Goal: Navigation & Orientation: Find specific page/section

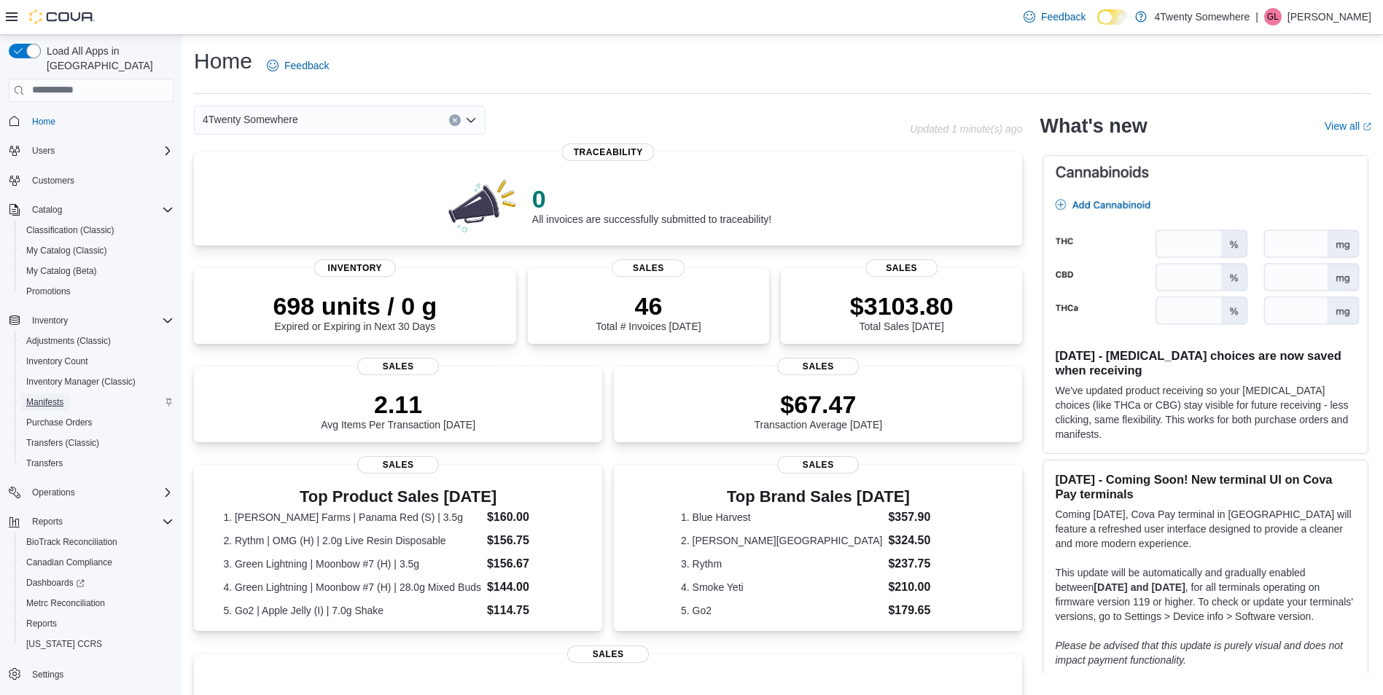
click at [56, 397] on span "Manifests" at bounding box center [44, 403] width 37 height 12
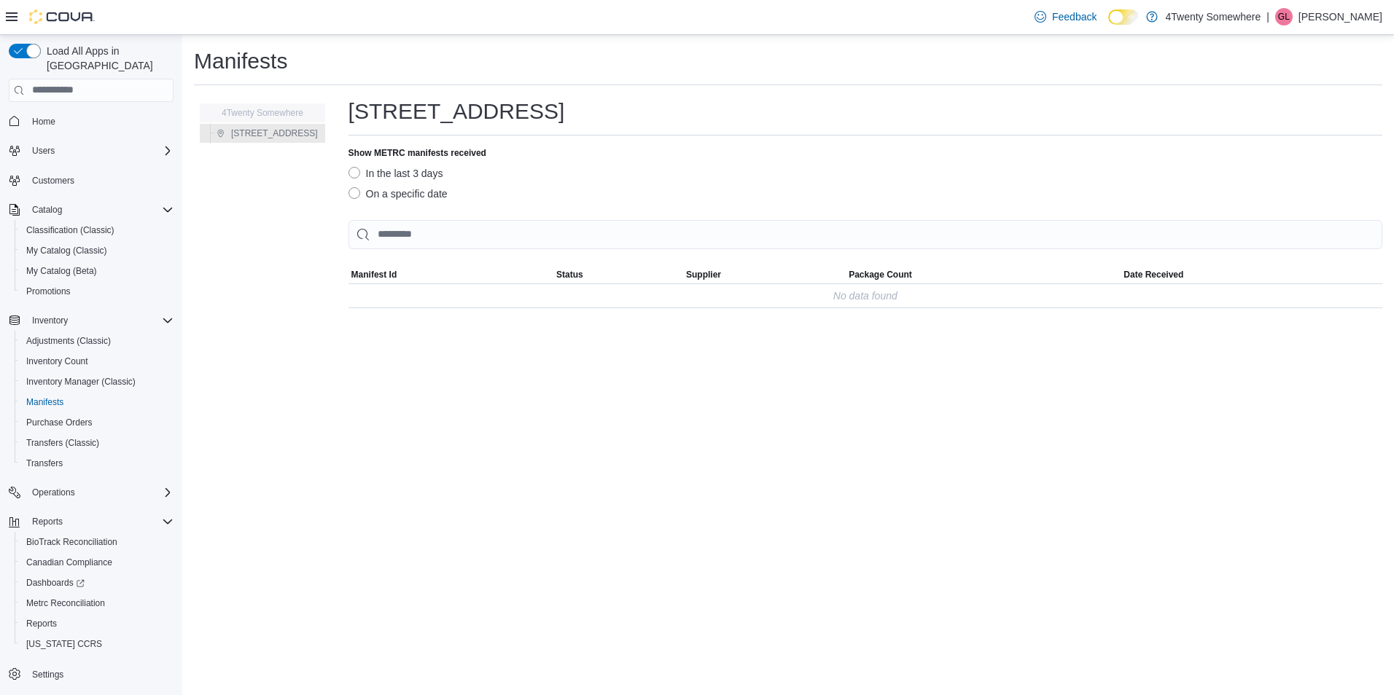
click at [258, 105] on span "4Twenty Somewhere" at bounding box center [255, 112] width 96 height 17
click at [258, 133] on span "[STREET_ADDRESS]" at bounding box center [274, 134] width 87 height 12
click at [104, 434] on link "Transfers (Classic)" at bounding box center [62, 442] width 85 height 17
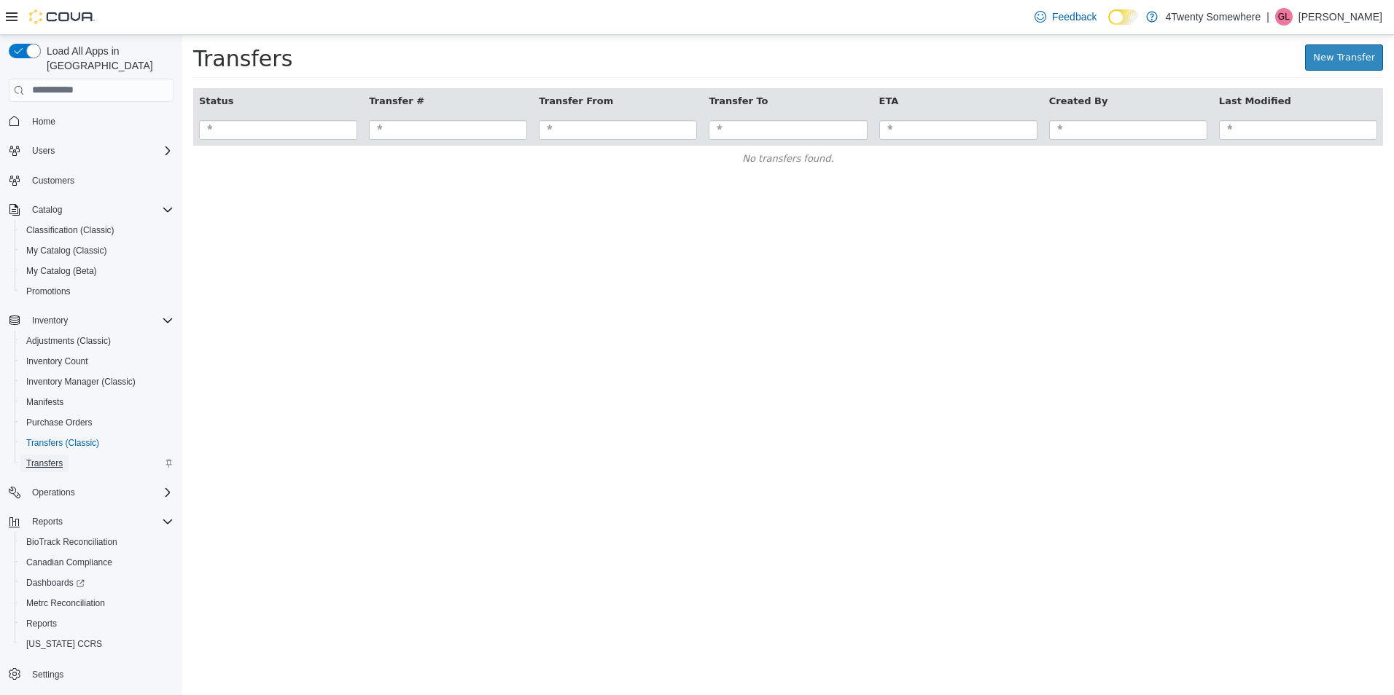
click at [58, 458] on span "Transfers" at bounding box center [44, 464] width 36 height 12
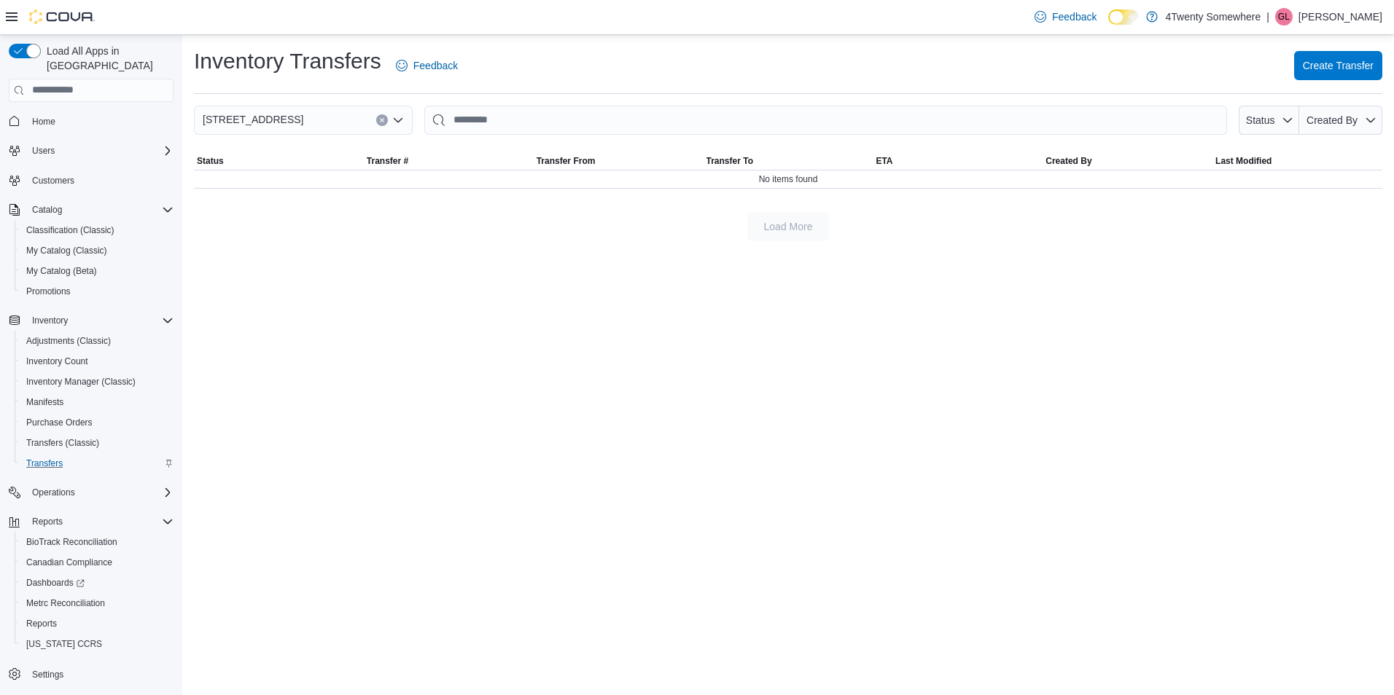
click at [380, 261] on div "Inventory Transfers Feedback Create Transfer [STREET_ADDRESS] Status Created By…" at bounding box center [787, 365] width 1211 height 660
click at [57, 113] on link "Home" at bounding box center [43, 121] width 35 height 17
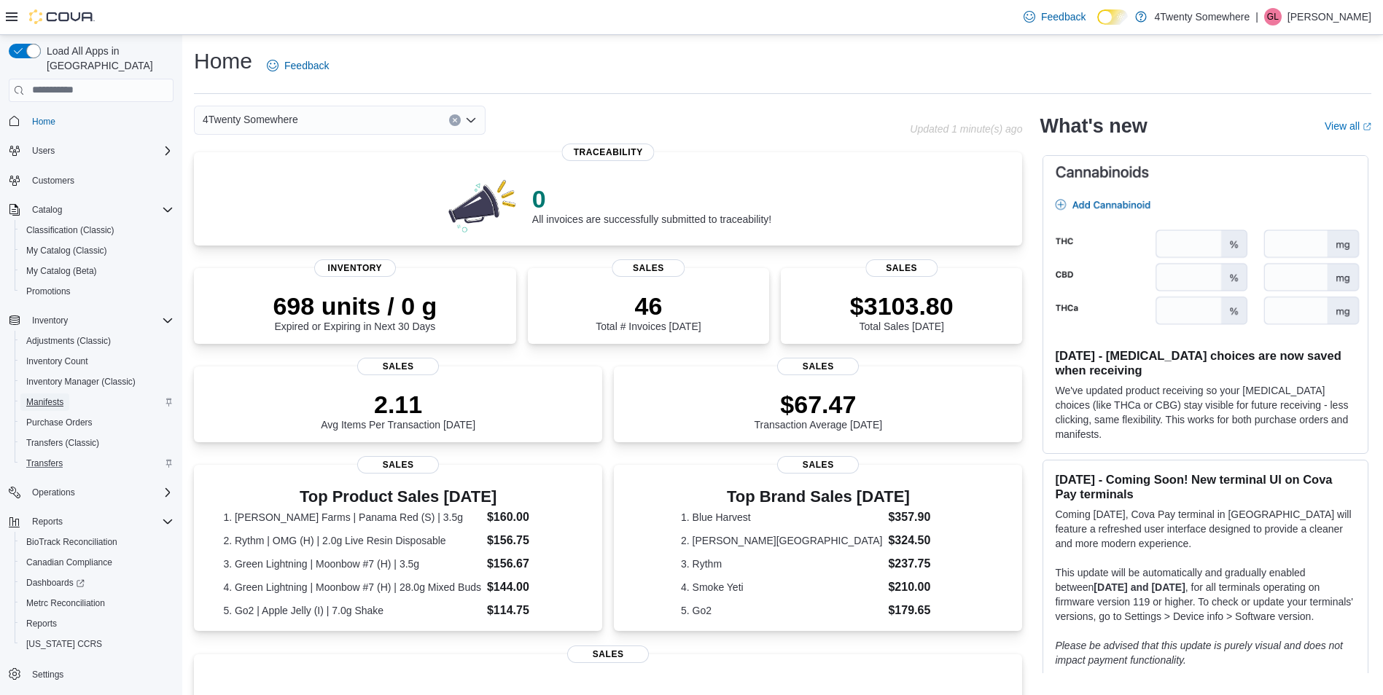
click at [66, 394] on link "Manifests" at bounding box center [44, 402] width 49 height 17
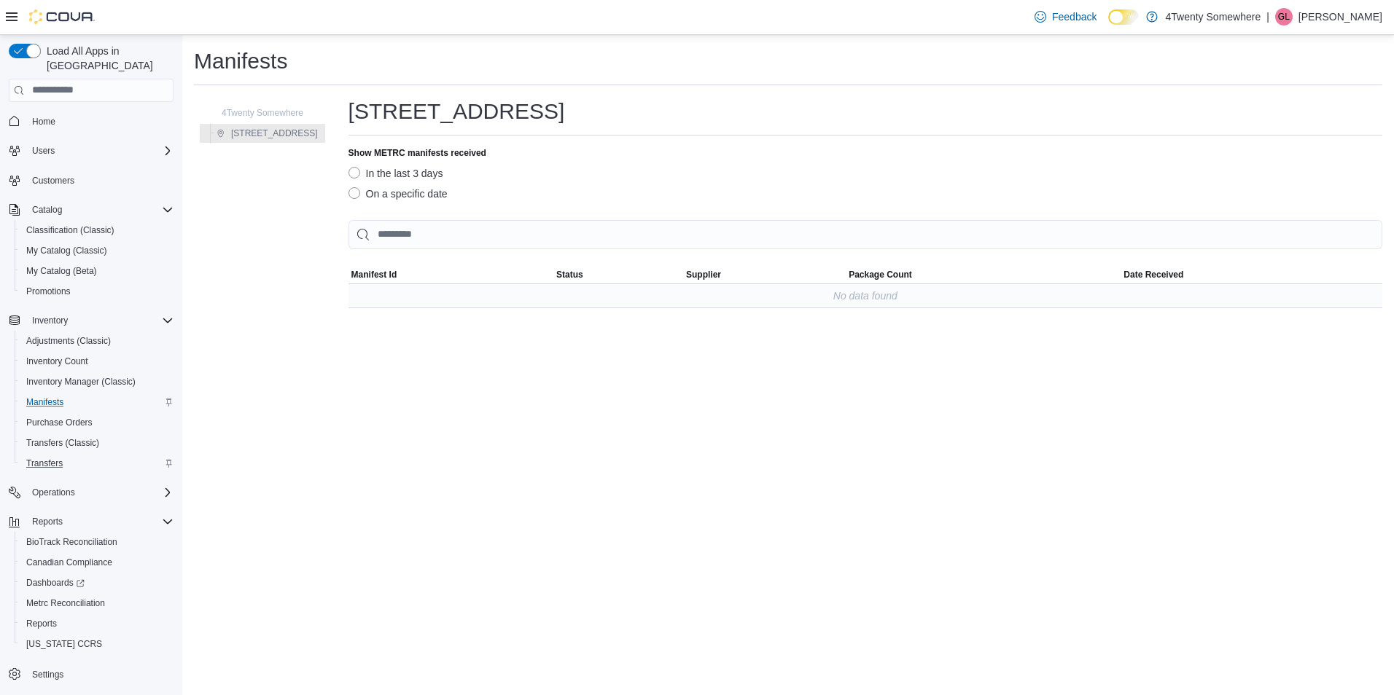
click at [644, 287] on div "No data found" at bounding box center [865, 295] width 1034 height 23
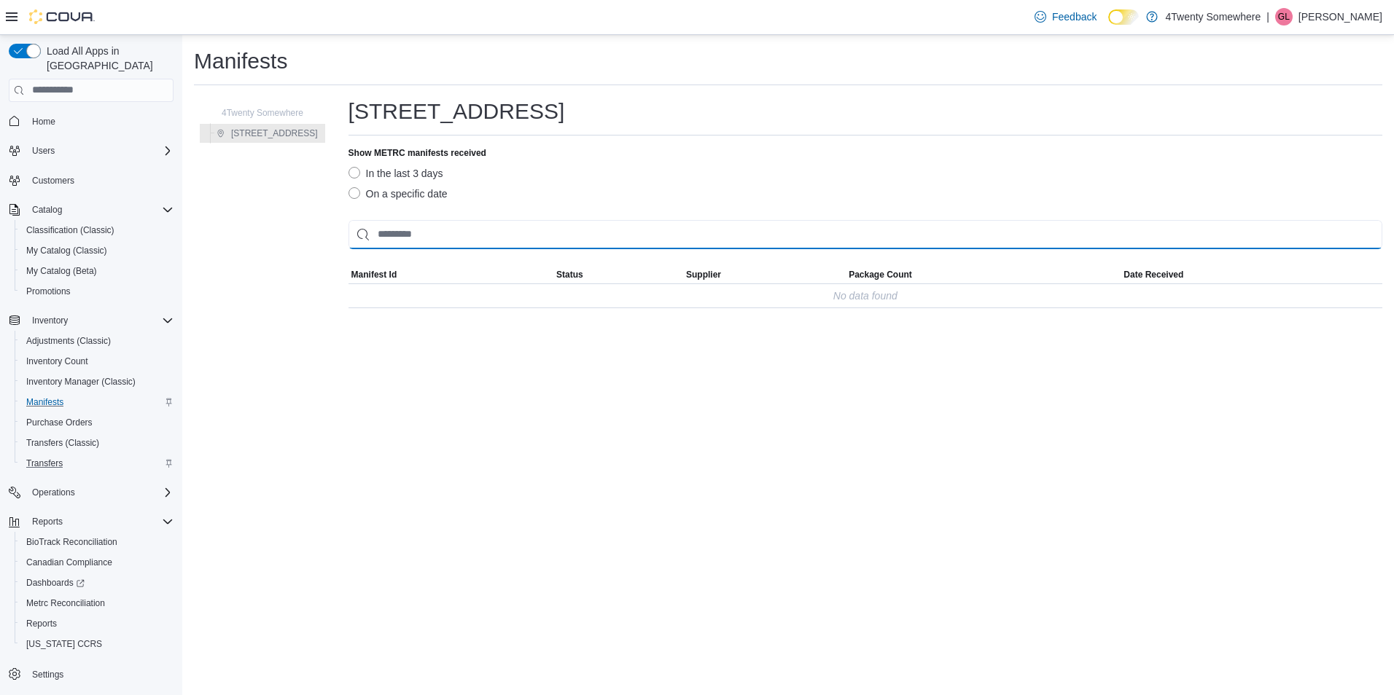
click at [398, 225] on input "This is a search bar. As you type, the results lower in the page will automatic…" at bounding box center [865, 234] width 1034 height 29
click at [399, 227] on input "This is a search bar. As you type, the results lower in the page will automatic…" at bounding box center [865, 234] width 1034 height 29
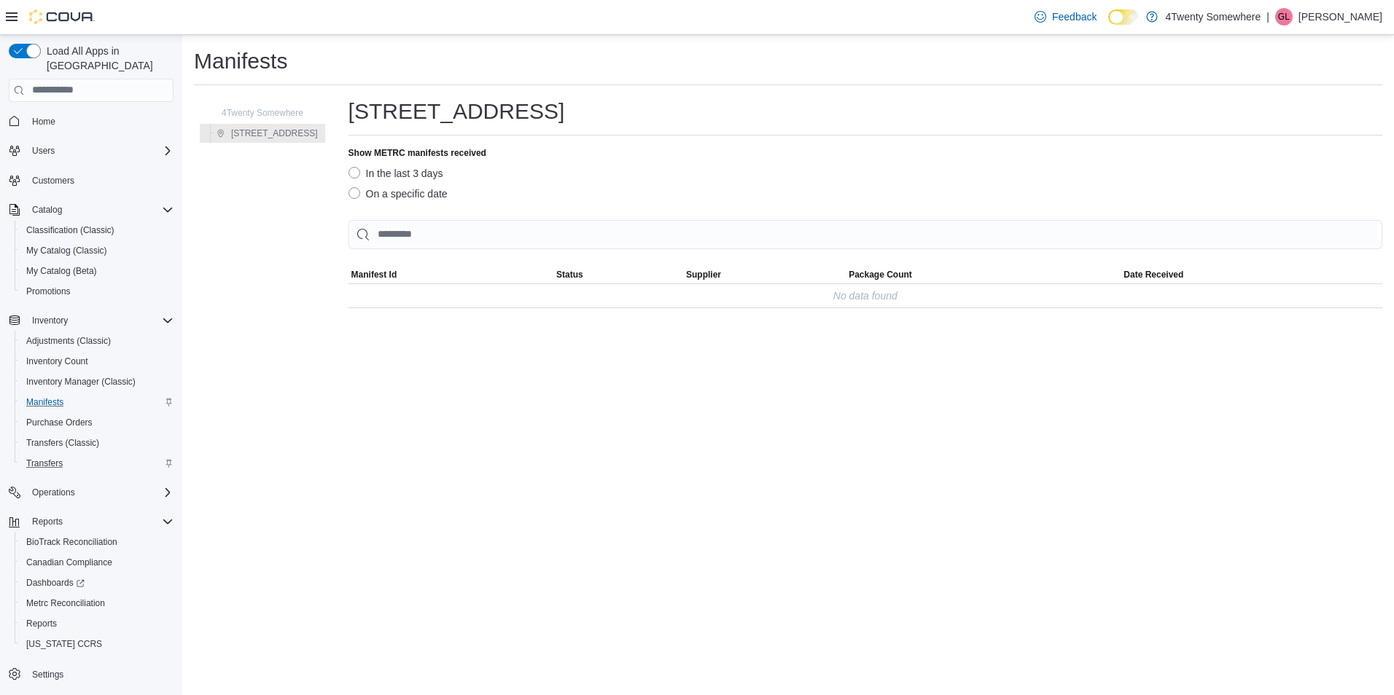
click at [362, 190] on label "On a specific date" at bounding box center [397, 193] width 99 height 17
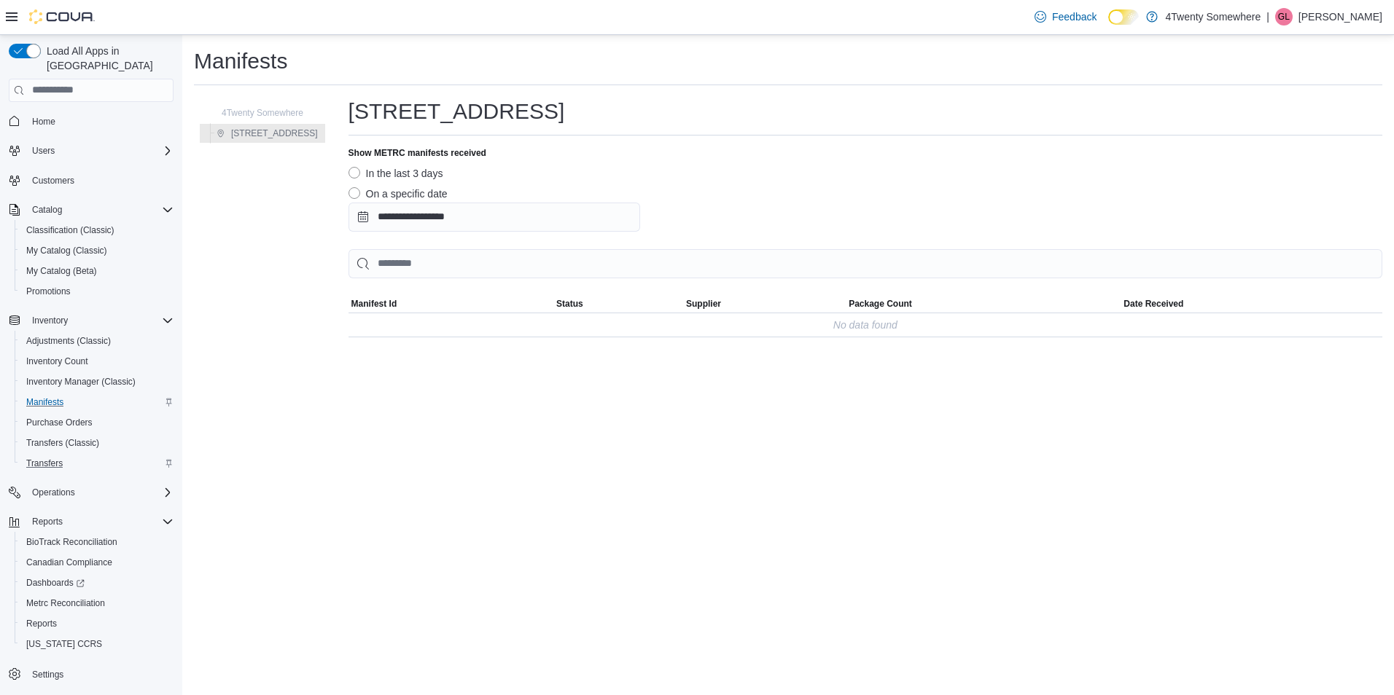
click at [361, 172] on label "In the last 3 days" at bounding box center [395, 173] width 95 height 17
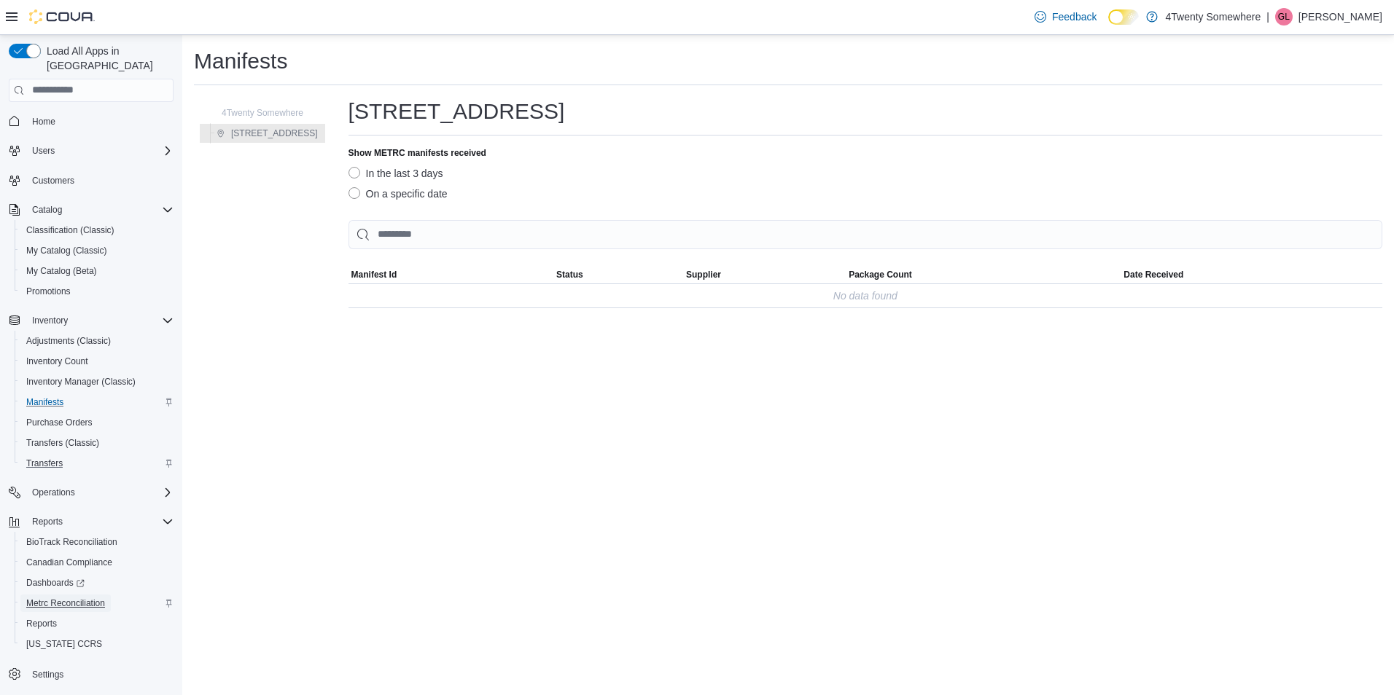
click at [51, 595] on span "Metrc Reconciliation" at bounding box center [65, 603] width 79 height 17
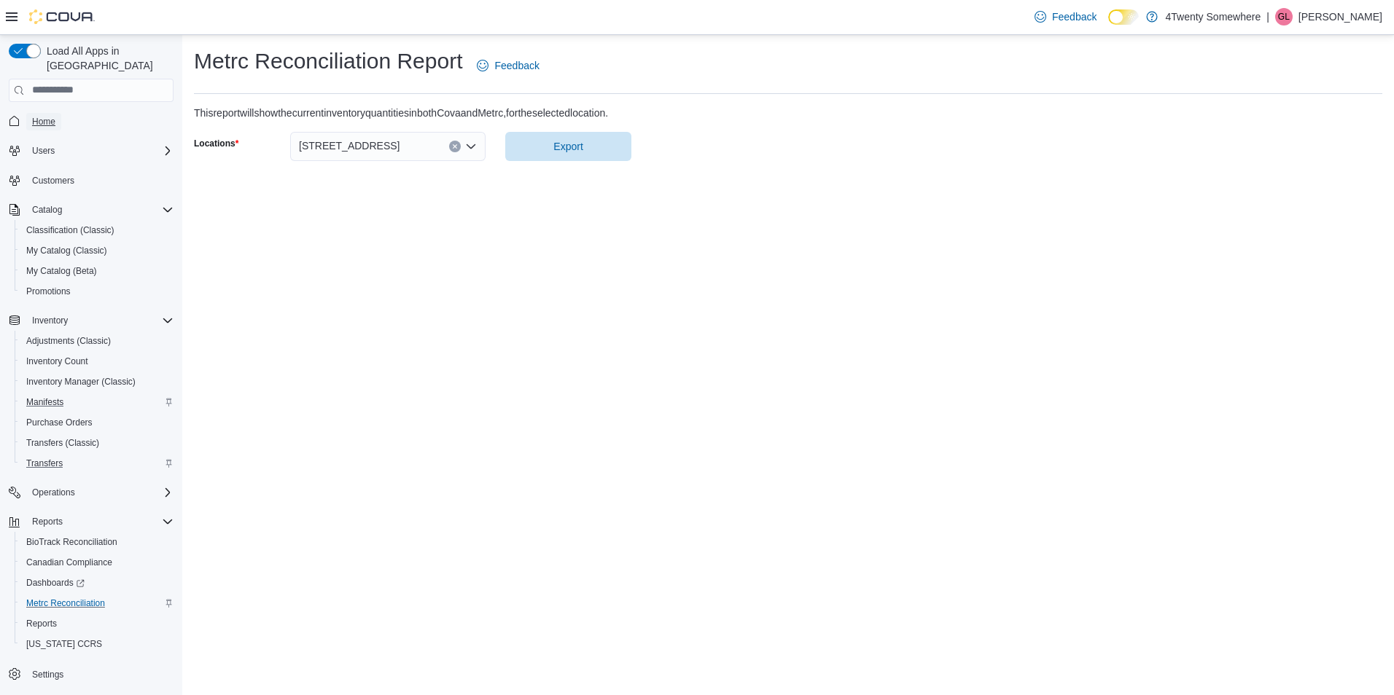
click at [55, 113] on span "Home" at bounding box center [43, 121] width 23 height 17
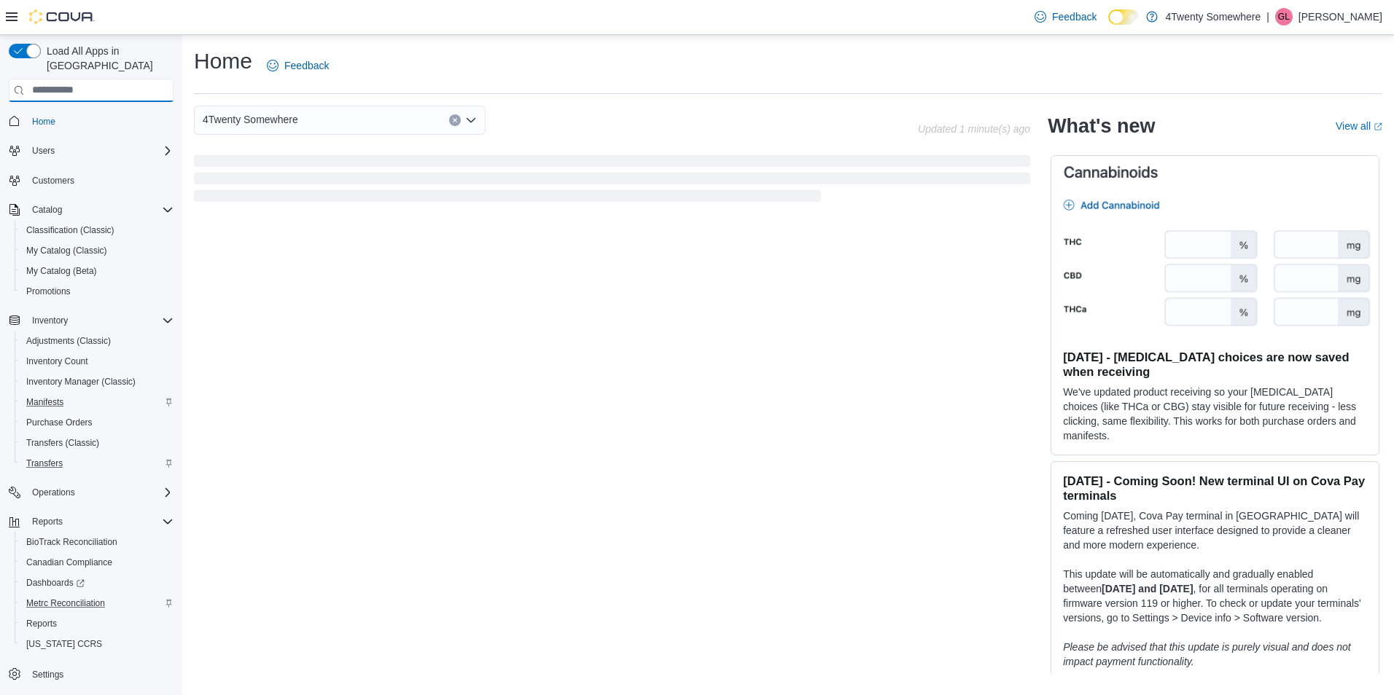
click at [83, 79] on input "search" at bounding box center [91, 90] width 165 height 23
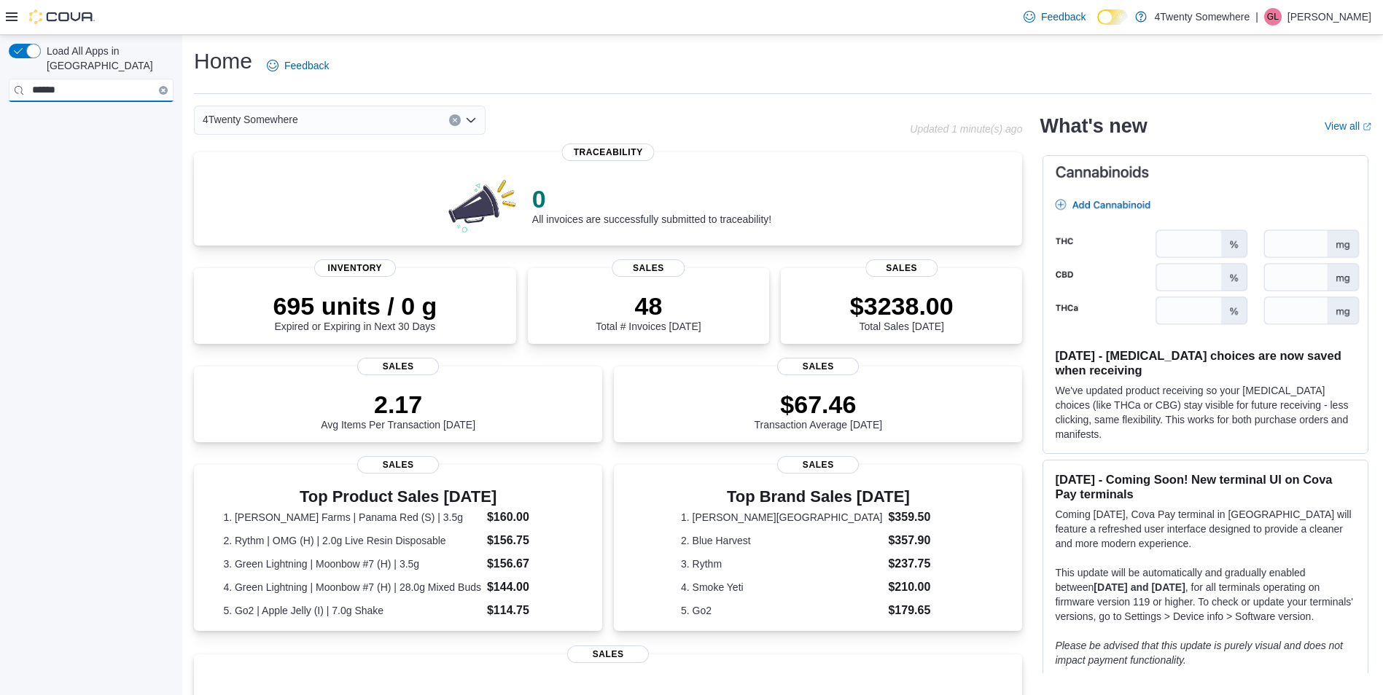
type input "******"
click at [161, 86] on button "Clear input" at bounding box center [163, 90] width 9 height 9
type input "***"
click at [42, 136] on span "Manifests" at bounding box center [44, 142] width 37 height 12
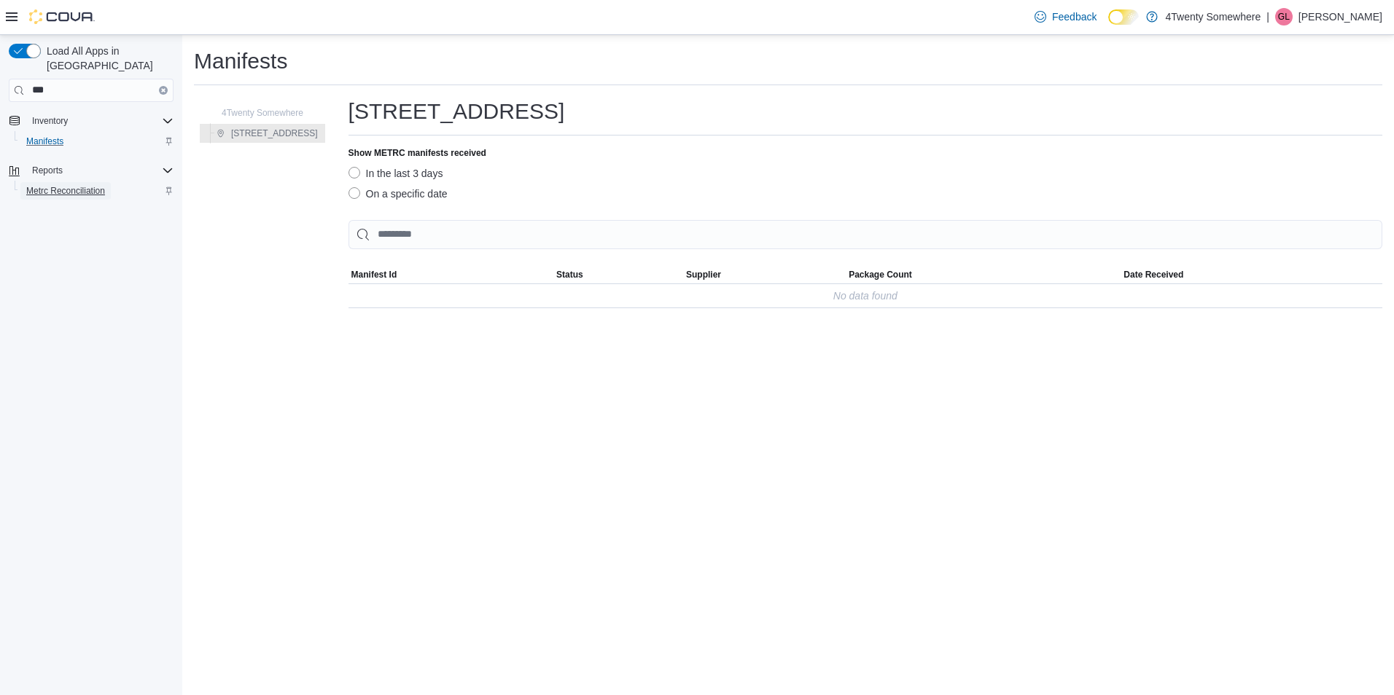
click at [82, 185] on span "Metrc Reconciliation" at bounding box center [65, 191] width 79 height 12
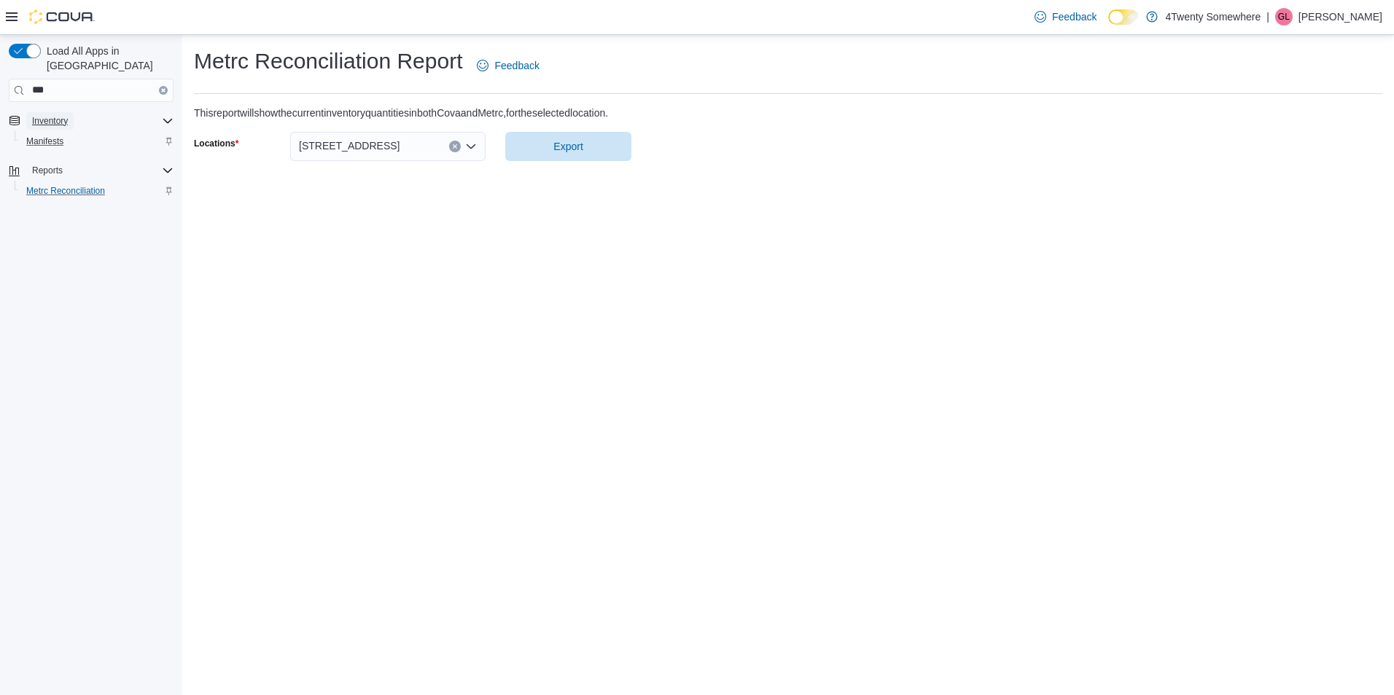
click at [46, 112] on span "Inventory" at bounding box center [50, 120] width 36 height 17
click at [161, 86] on button "Clear input" at bounding box center [163, 90] width 9 height 9
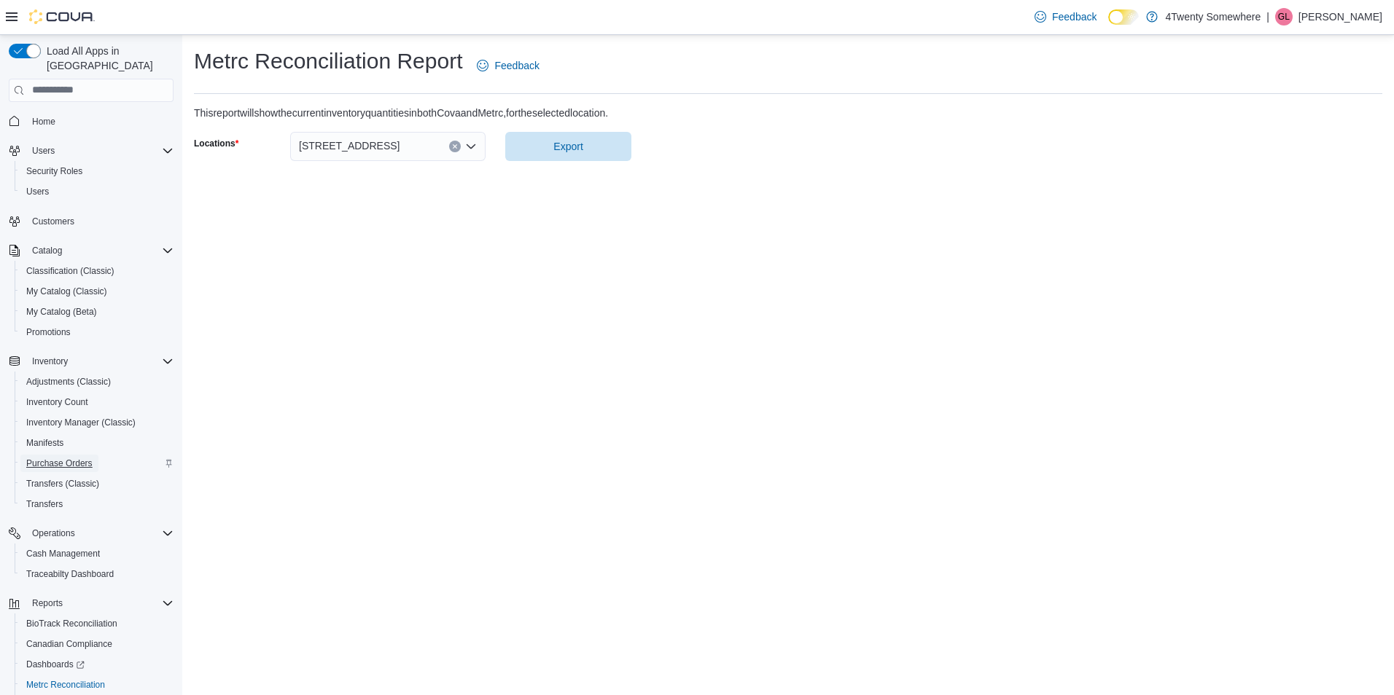
click at [63, 458] on span "Purchase Orders" at bounding box center [59, 464] width 66 height 12
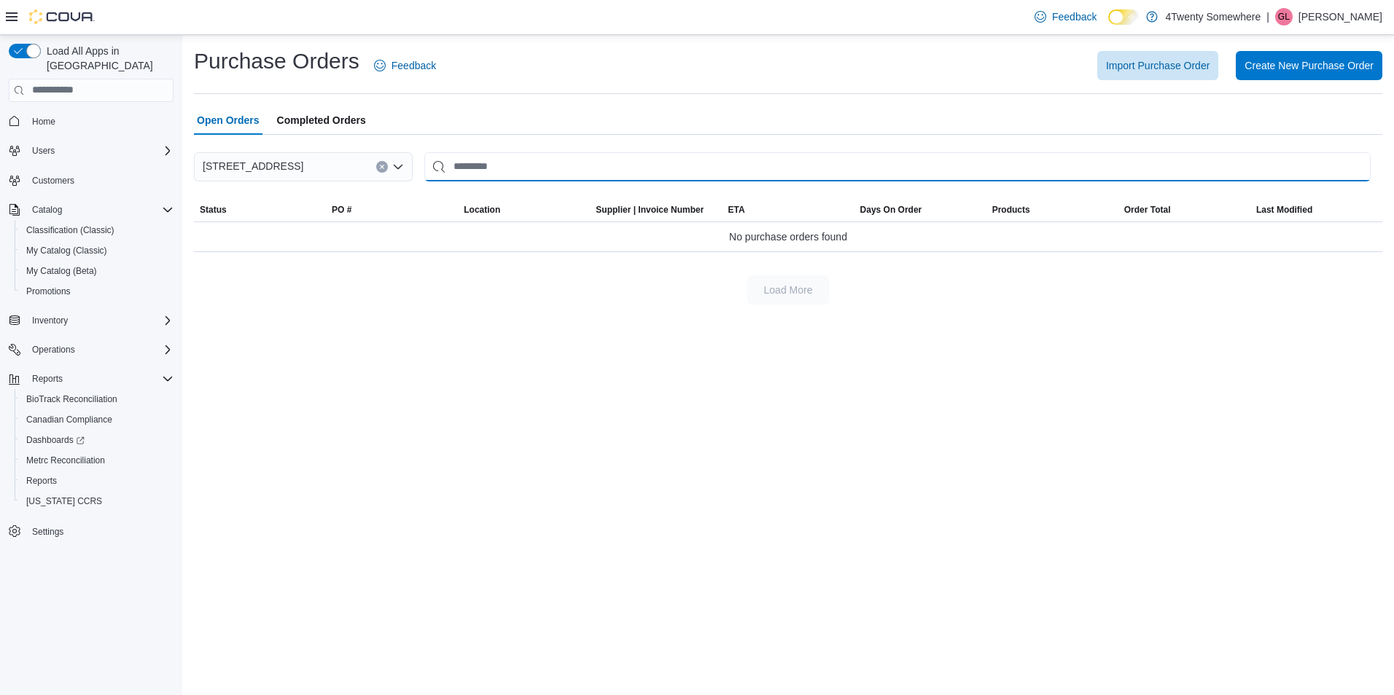
click at [450, 170] on input "This is a search bar. After typing your query, hit enter to filter the results …" at bounding box center [897, 166] width 946 height 29
drag, startPoint x: 606, startPoint y: 373, endPoint x: 569, endPoint y: 360, distance: 38.7
click at [606, 373] on div "Purchase Orders Feedback Import Purchase Order Create New Purchase Order Open O…" at bounding box center [787, 365] width 1211 height 660
click at [781, 237] on span "No purchase orders found" at bounding box center [788, 236] width 118 height 17
click at [230, 114] on span "Open Orders" at bounding box center [228, 120] width 63 height 29
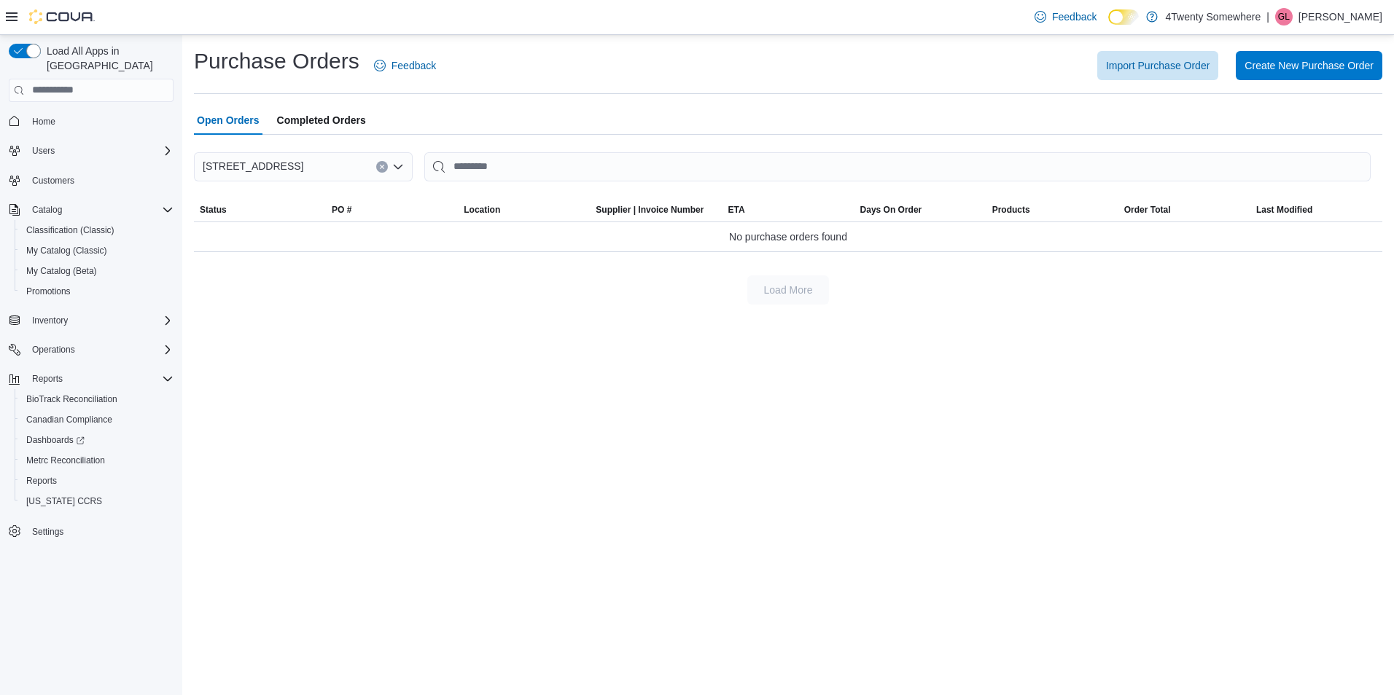
click at [308, 127] on span "Completed Orders" at bounding box center [321, 120] width 89 height 29
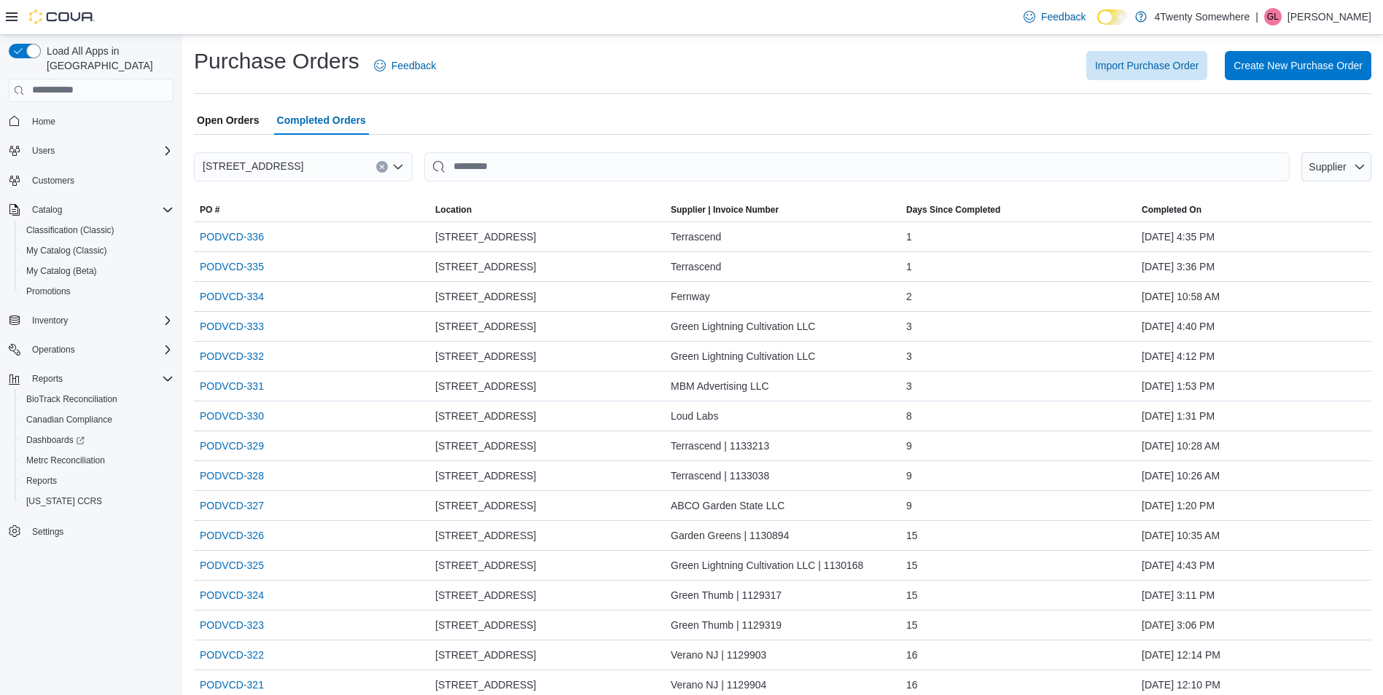
click at [256, 122] on span "Open Orders" at bounding box center [228, 120] width 63 height 29
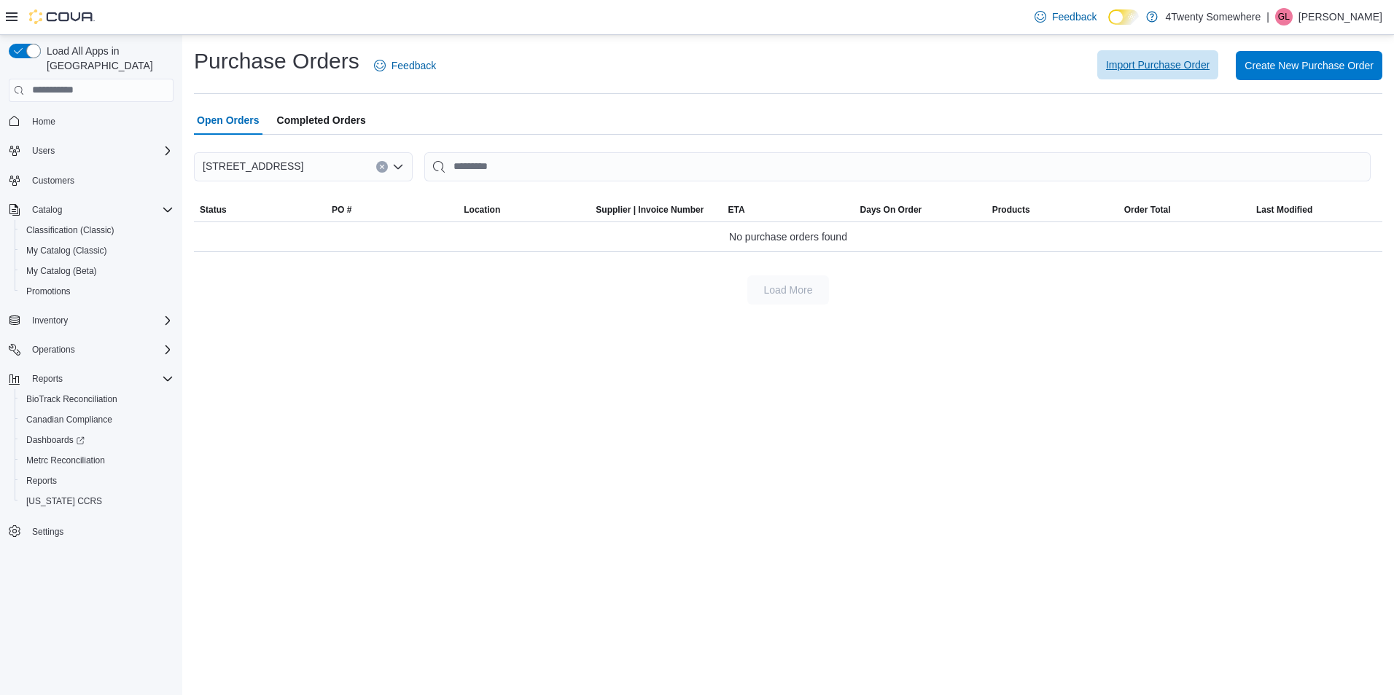
click at [1136, 72] on span "Import Purchase Order" at bounding box center [1158, 64] width 104 height 29
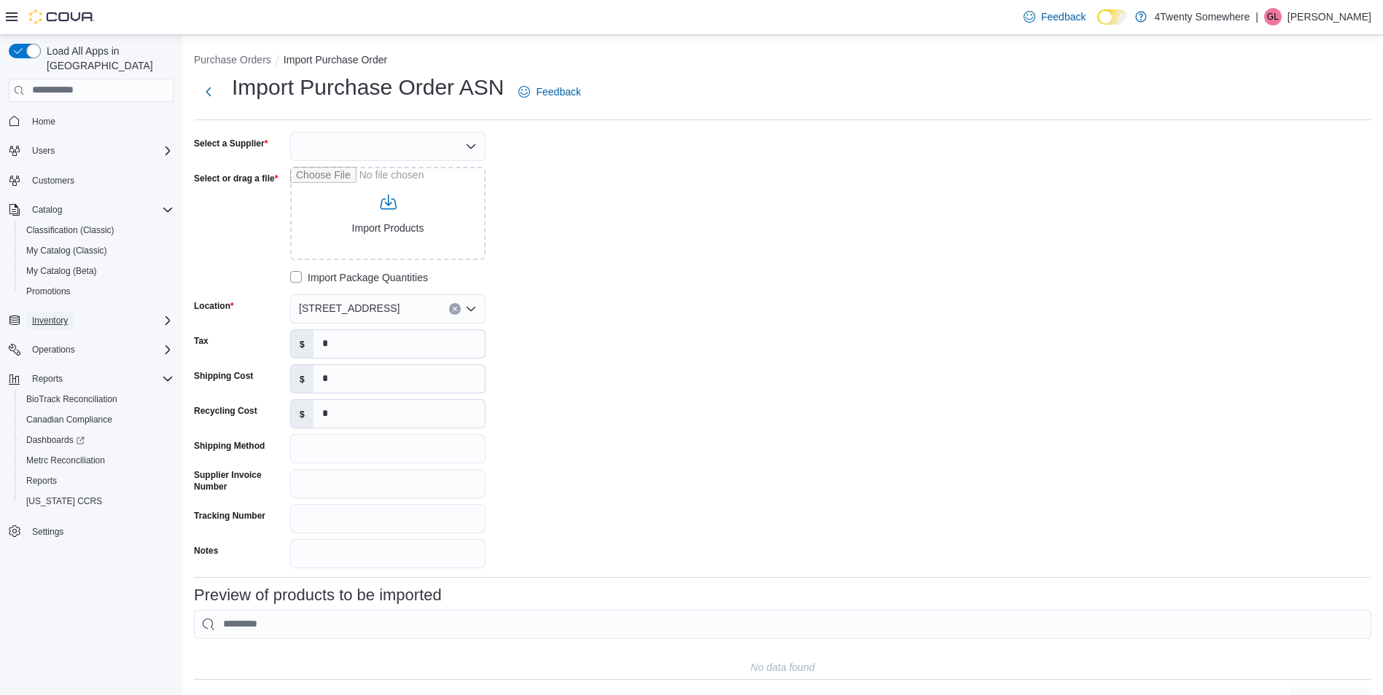
click at [50, 315] on span "Inventory" at bounding box center [50, 321] width 36 height 12
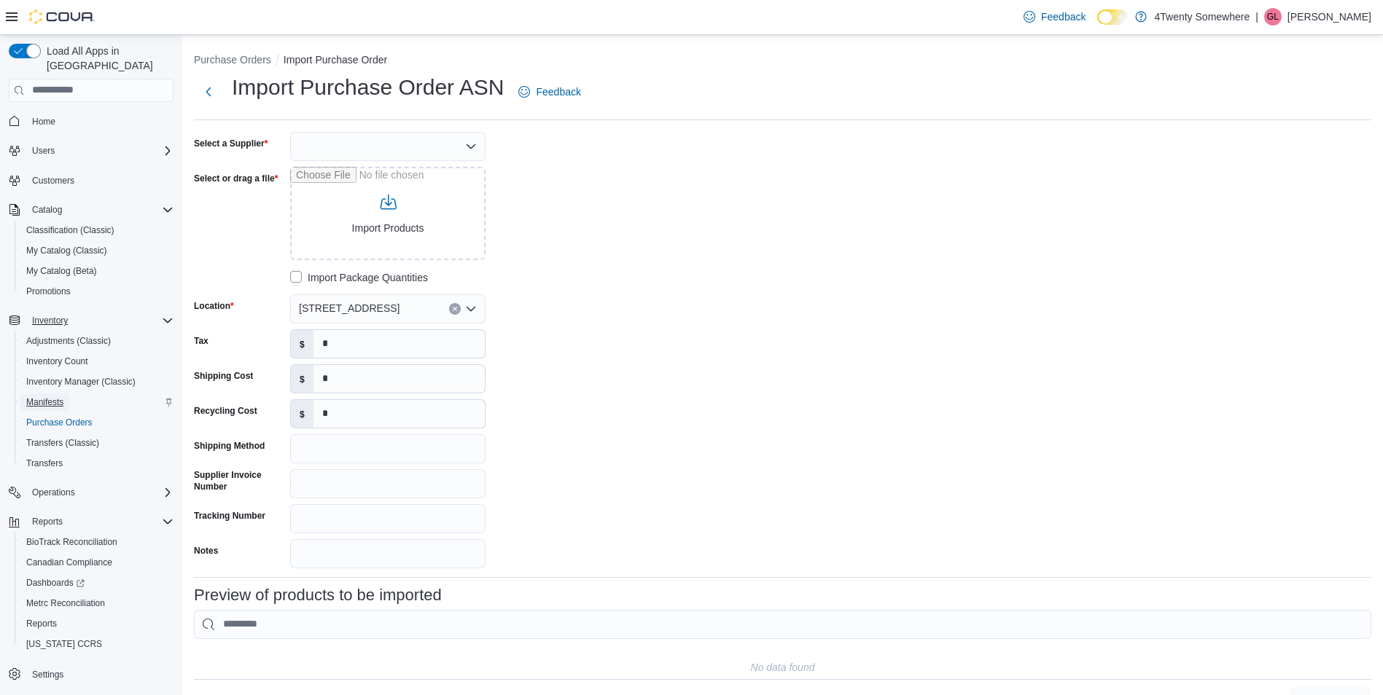
click at [39, 397] on span "Manifests" at bounding box center [44, 403] width 37 height 12
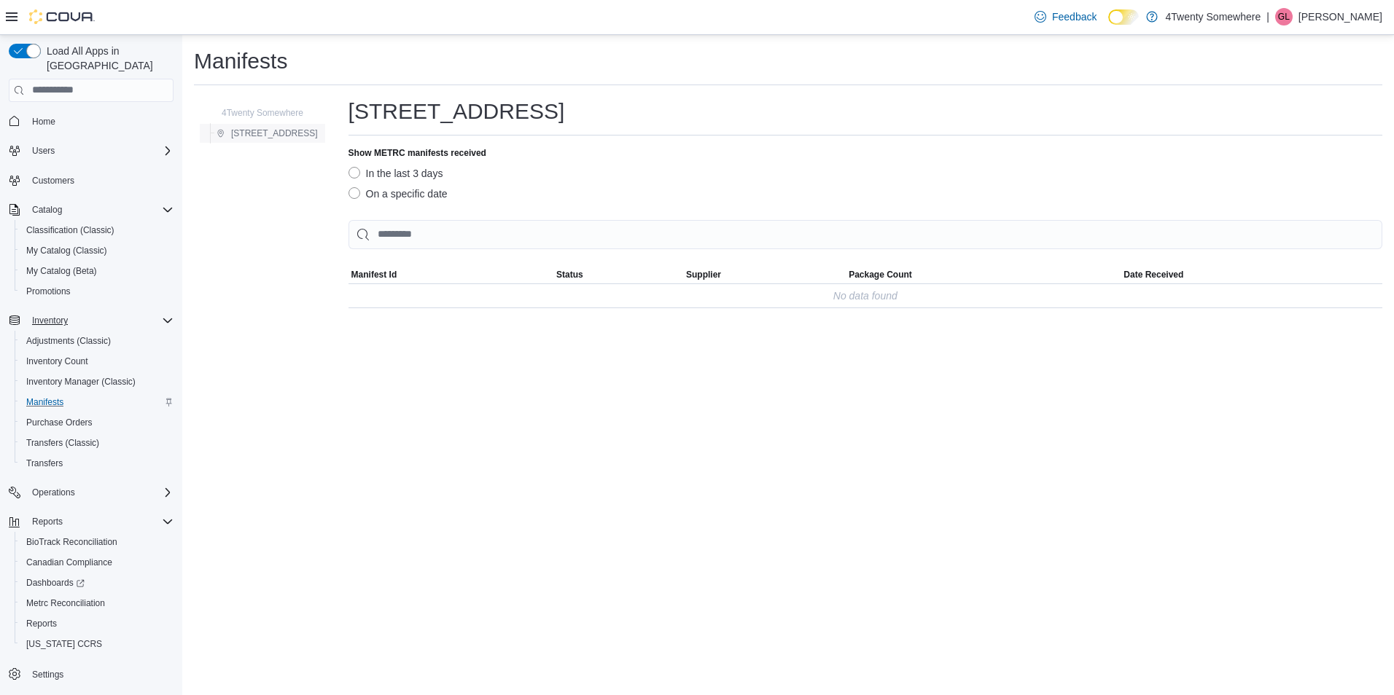
click at [282, 135] on span "[STREET_ADDRESS]" at bounding box center [274, 134] width 87 height 12
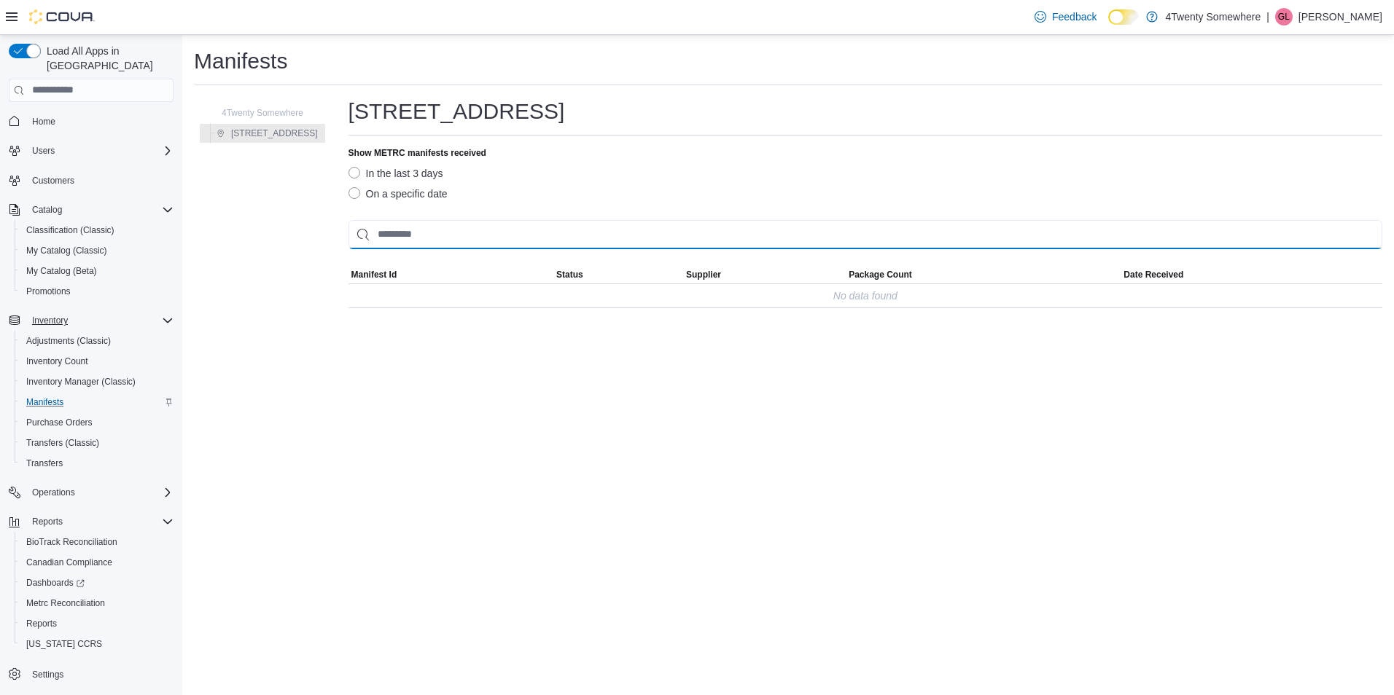
click at [410, 242] on input "This is a search bar. As you type, the results lower in the page will automatic…" at bounding box center [865, 234] width 1034 height 29
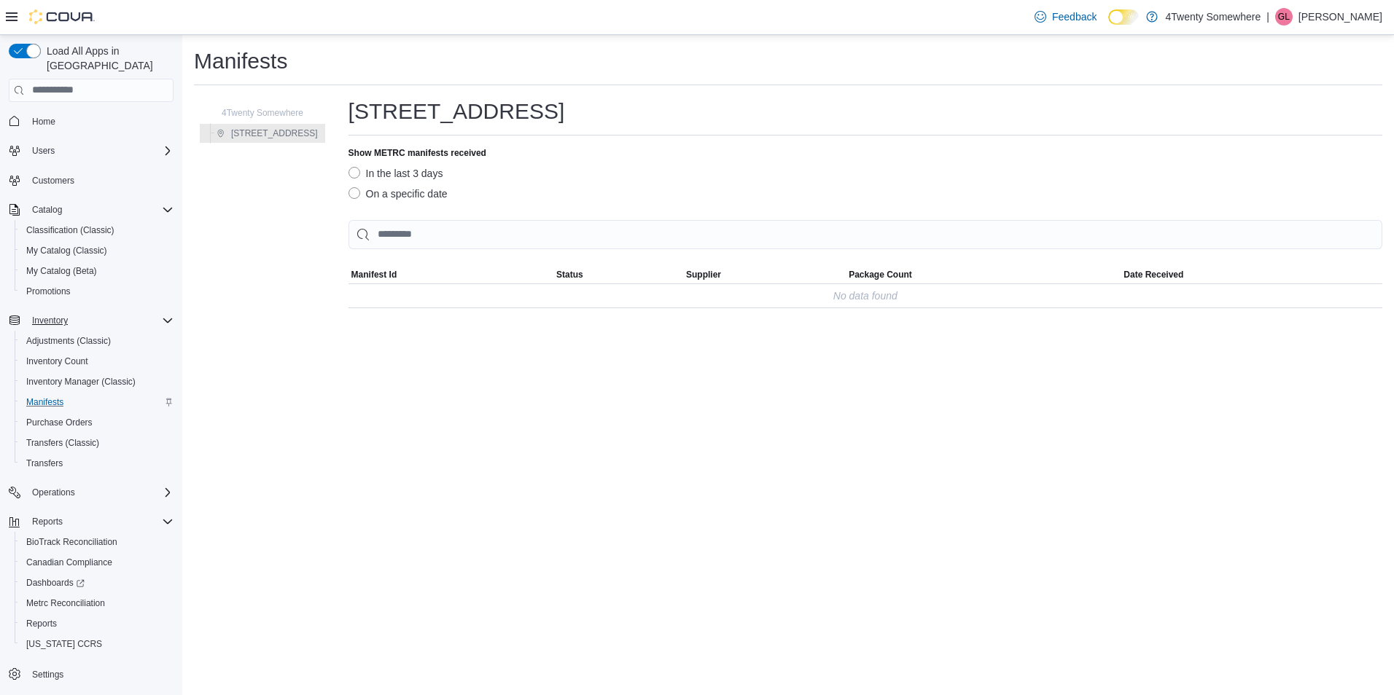
click at [397, 273] on span "Manifest Id" at bounding box center [374, 275] width 46 height 12
click at [388, 279] on span "Manifest Id" at bounding box center [374, 275] width 46 height 12
drag, startPoint x: 399, startPoint y: 320, endPoint x: 522, endPoint y: 323, distance: 123.2
click at [522, 320] on div "Manifests 4Twenty Somewhere [STREET_ADDRESS] [STREET_ADDRESS] Show METRC manife…" at bounding box center [787, 177] width 1211 height 285
drag, startPoint x: 494, startPoint y: 323, endPoint x: 468, endPoint y: 323, distance: 26.2
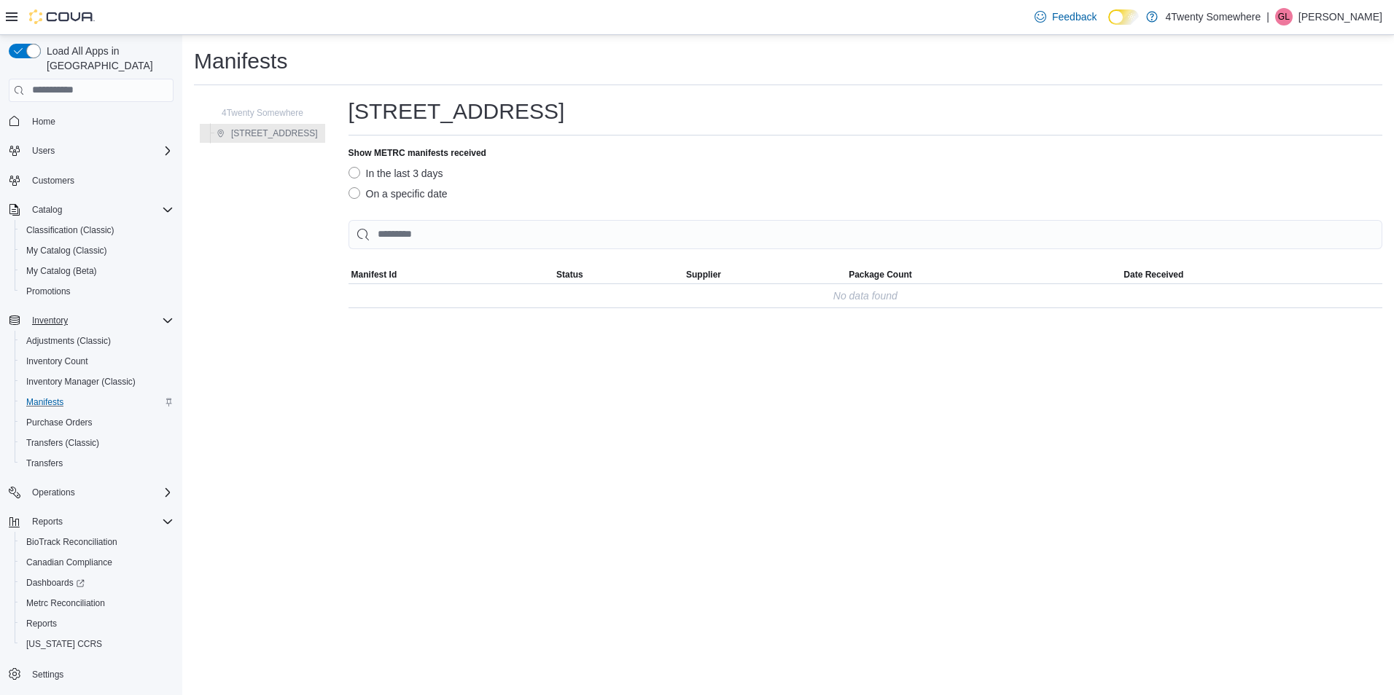
click at [469, 320] on div "Manifests 4Twenty Somewhere [STREET_ADDRESS] [STREET_ADDRESS] Show METRC manife…" at bounding box center [787, 177] width 1211 height 285
click at [253, 114] on span "4Twenty Somewhere" at bounding box center [263, 113] width 82 height 12
click at [272, 133] on span "[STREET_ADDRESS]" at bounding box center [274, 134] width 87 height 12
click at [480, 307] on div "No data found" at bounding box center [865, 295] width 1034 height 23
click at [477, 152] on label "Show METRC manifests received" at bounding box center [417, 153] width 138 height 12
